Goal: Navigation & Orientation: Find specific page/section

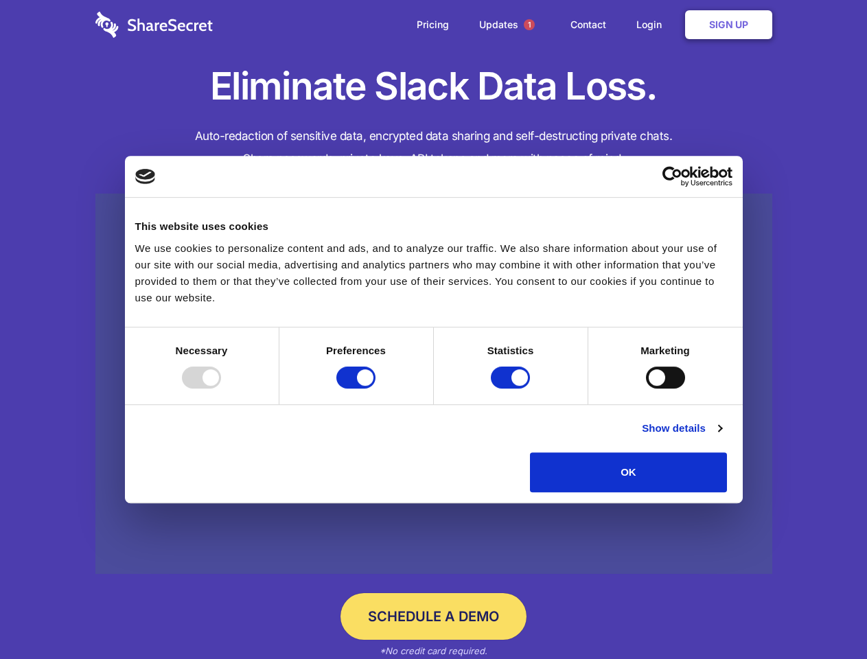
click at [221, 389] on div at bounding box center [201, 378] width 39 height 22
click at [376, 389] on input "Preferences" at bounding box center [355, 378] width 39 height 22
checkbox input "false"
click at [512, 389] on input "Statistics" at bounding box center [510, 378] width 39 height 22
checkbox input "false"
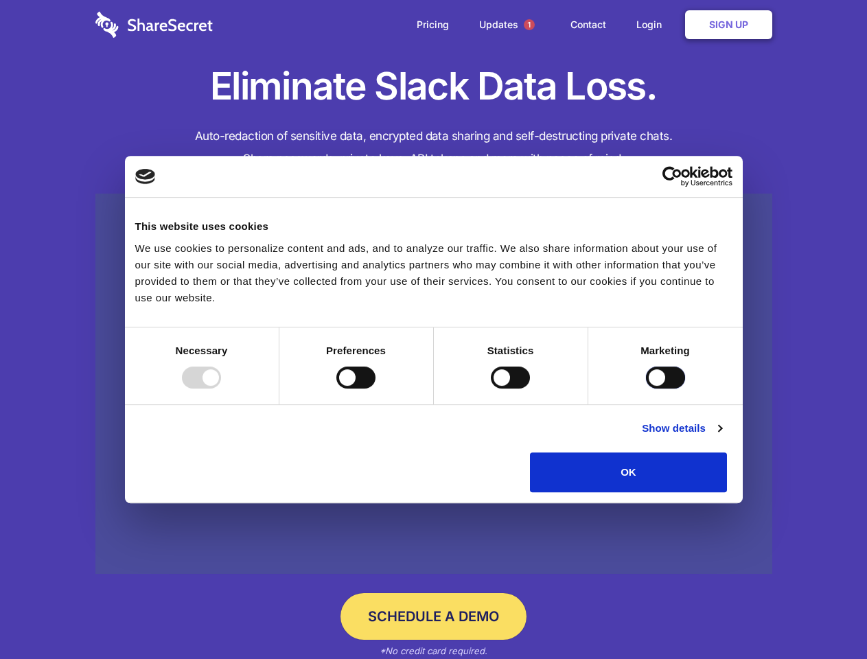
click at [646, 389] on input "Marketing" at bounding box center [665, 378] width 39 height 22
checkbox input "true"
click at [722, 437] on link "Show details" at bounding box center [682, 428] width 80 height 16
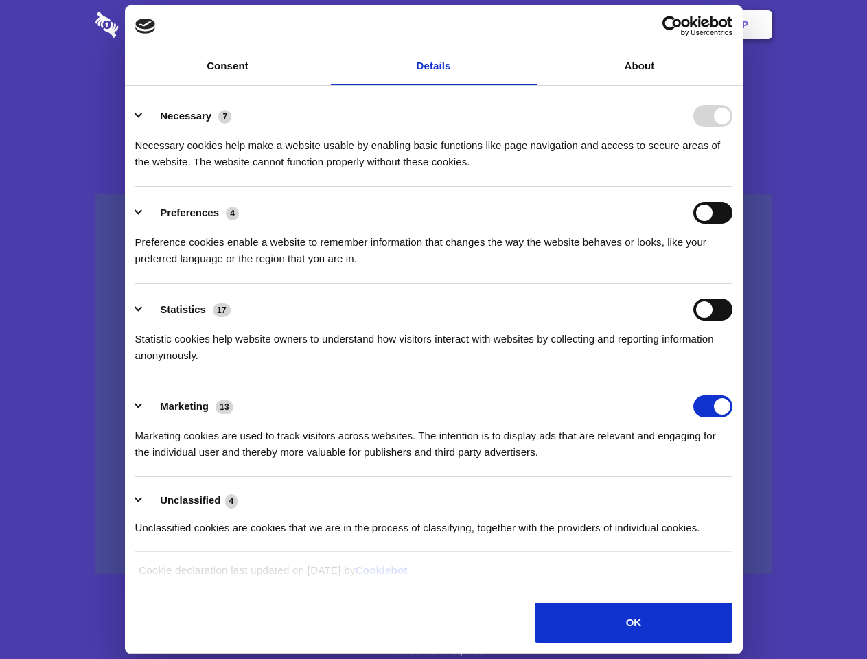
click at [733, 187] on li "Necessary 7 Necessary cookies help make a website usable by enabling basic func…" at bounding box center [433, 138] width 597 height 97
click at [529, 25] on span "1" at bounding box center [529, 24] width 11 height 11
